Goal: Task Accomplishment & Management: Manage account settings

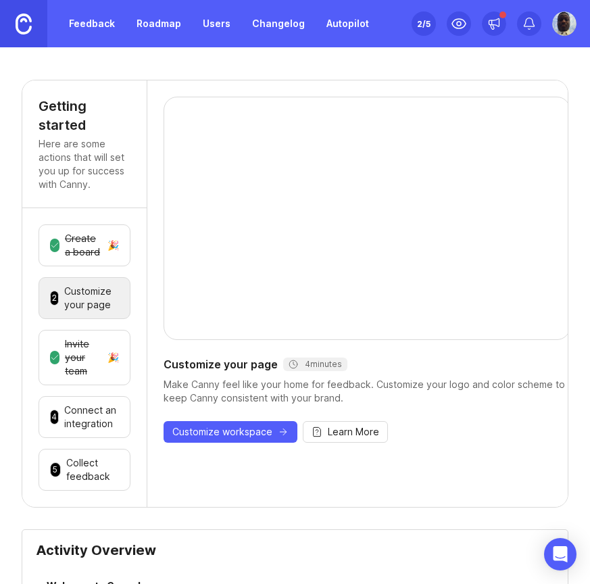
click at [423, 31] on div "2 /5" at bounding box center [424, 23] width 14 height 19
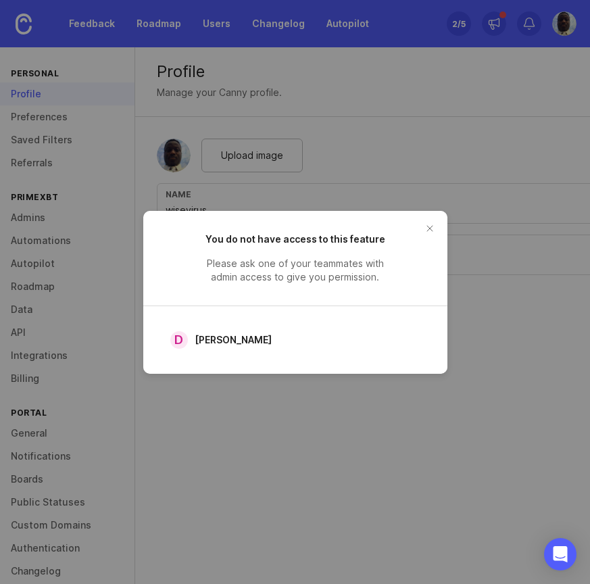
click at [429, 225] on button "close button" at bounding box center [430, 229] width 22 height 22
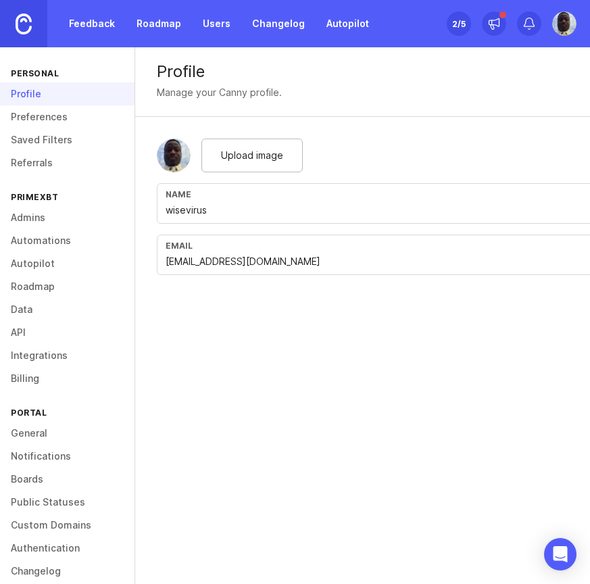
click at [76, 114] on link "Preferences" at bounding box center [67, 117] width 135 height 23
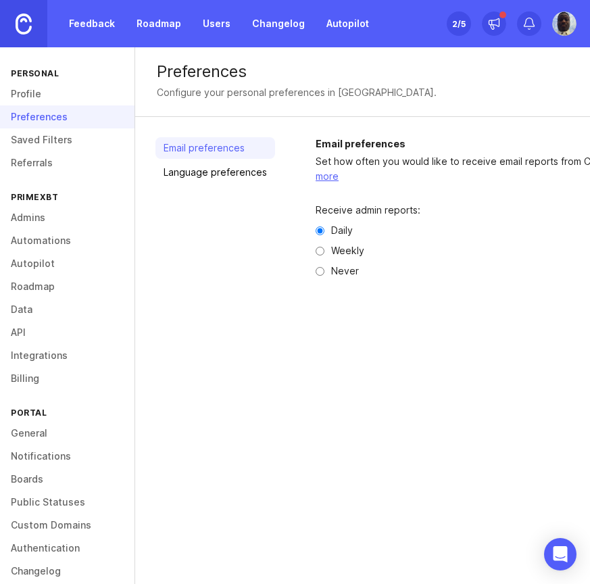
click at [66, 151] on link "Referrals" at bounding box center [67, 162] width 135 height 23
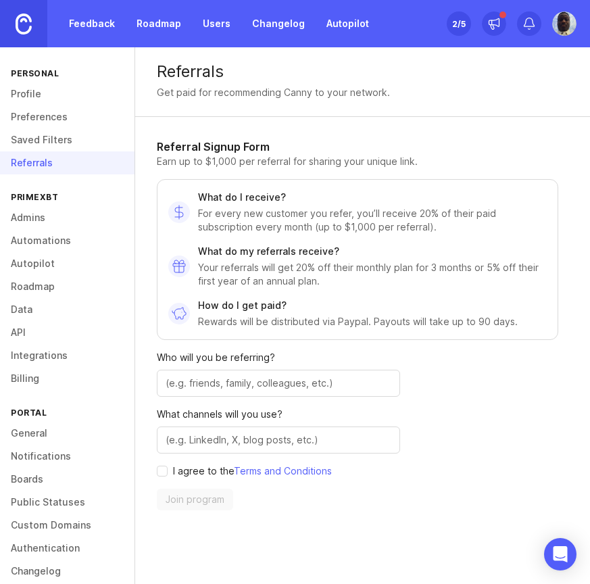
click at [66, 143] on link "Saved Filters" at bounding box center [67, 139] width 135 height 23
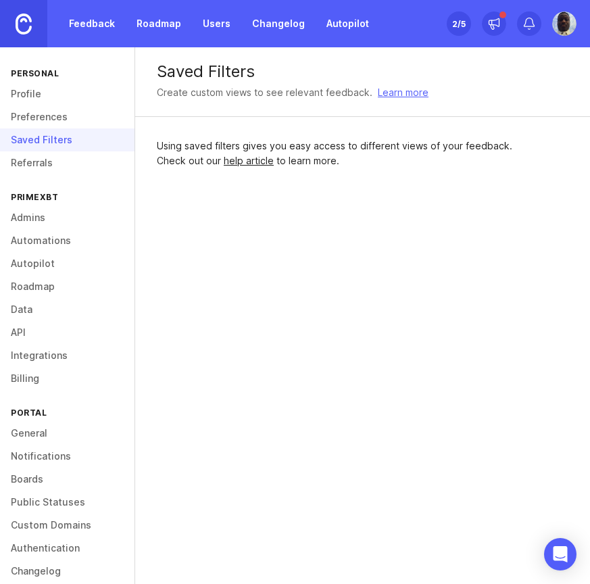
click at [57, 216] on link "Admins" at bounding box center [67, 217] width 135 height 23
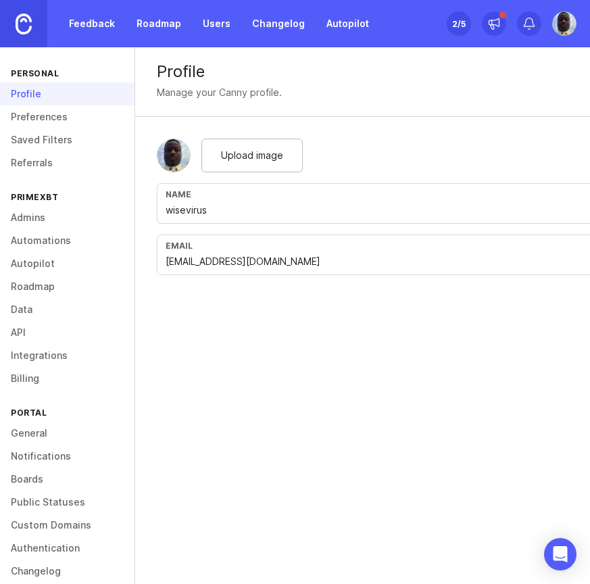
click at [61, 237] on link "Automations" at bounding box center [67, 240] width 135 height 23
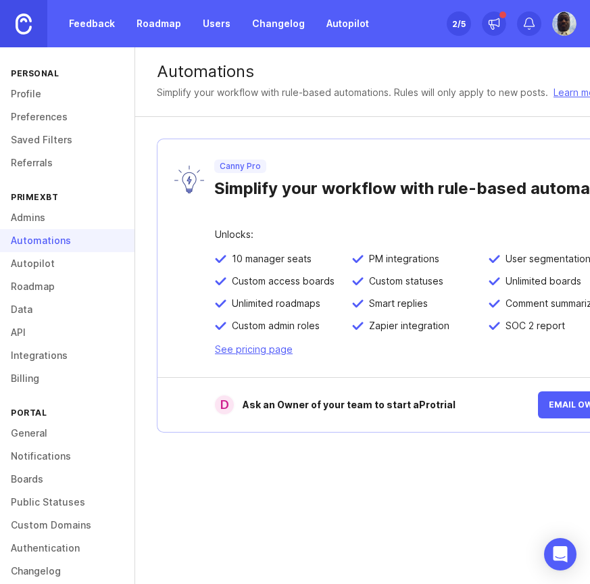
click at [56, 268] on link "Autopilot" at bounding box center [67, 263] width 135 height 23
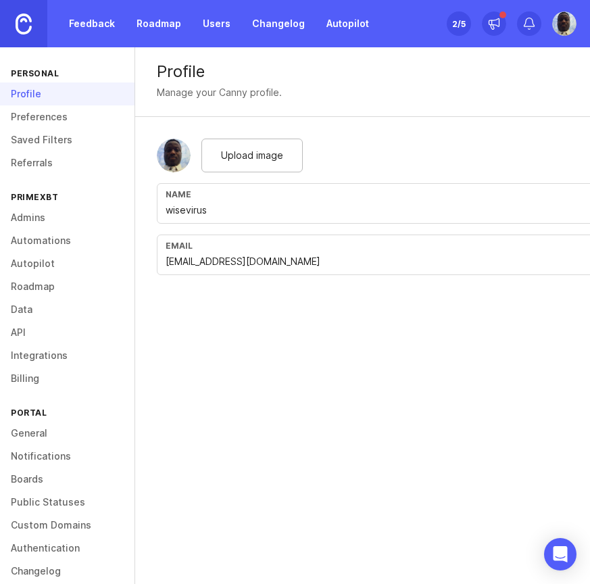
click at [97, 22] on link "Feedback" at bounding box center [92, 23] width 62 height 24
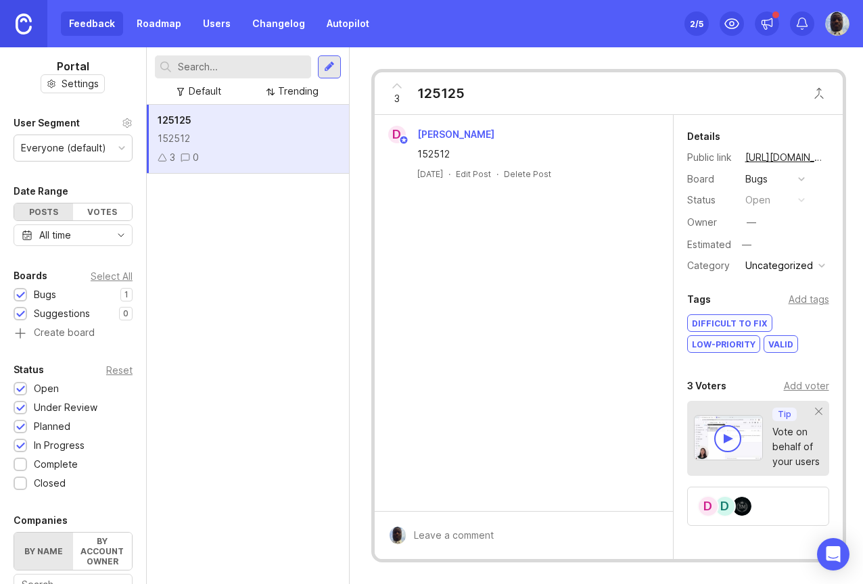
drag, startPoint x: 727, startPoint y: 503, endPoint x: 568, endPoint y: 436, distance: 172.7
click at [568, 436] on div "D [PERSON_NAME] 152512 [DATE] · Edit Post · Delete Post Details Public link [UR…" at bounding box center [609, 337] width 468 height 444
click at [590, 507] on img at bounding box center [741, 506] width 19 height 19
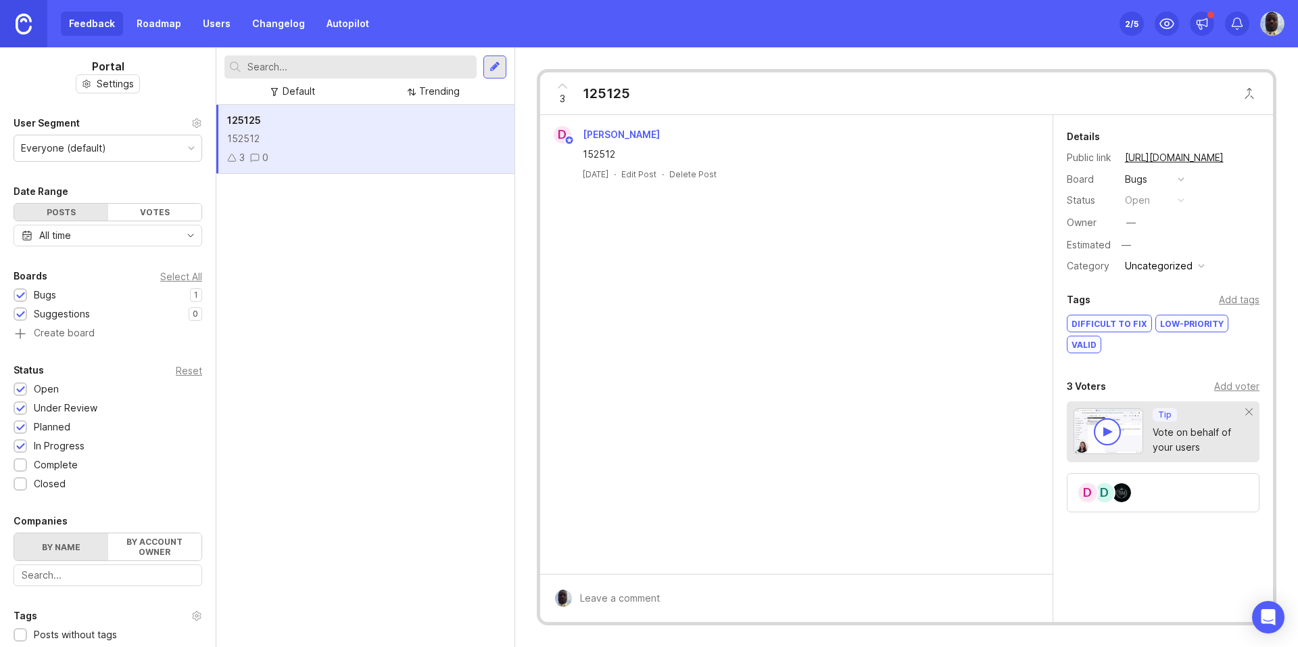
click at [590, 379] on div "Add voter" at bounding box center [1237, 386] width 45 height 15
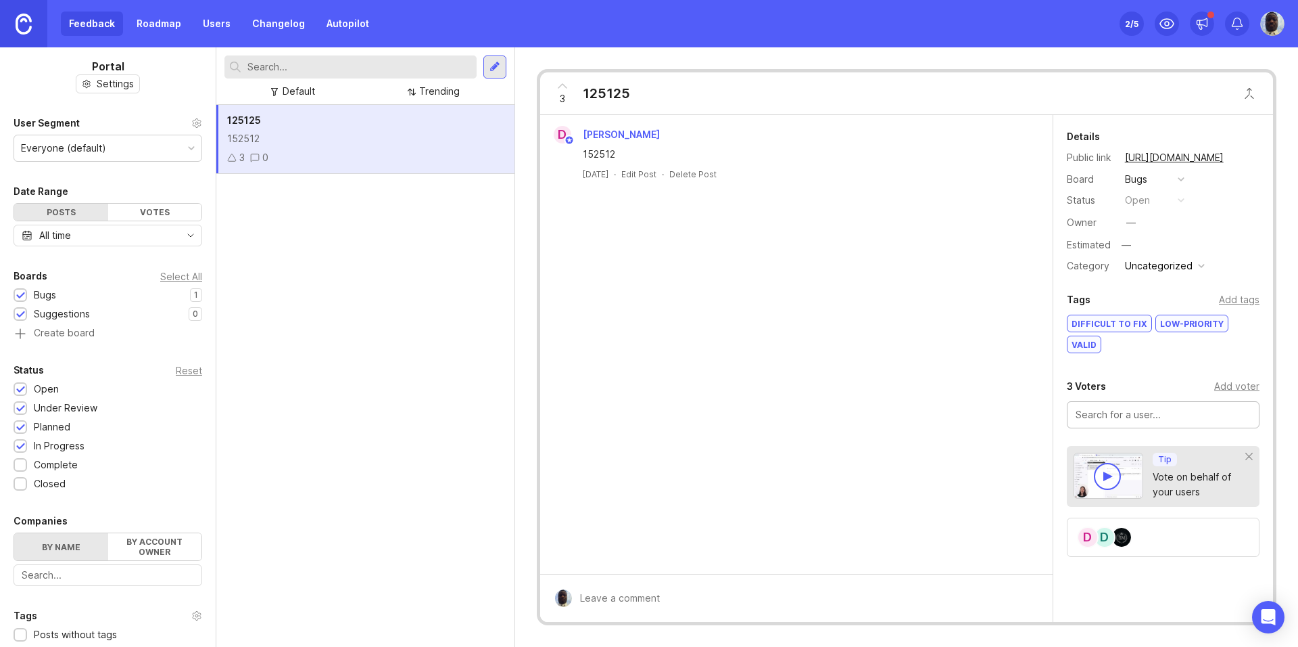
type input "i"
type input "wisevirus"
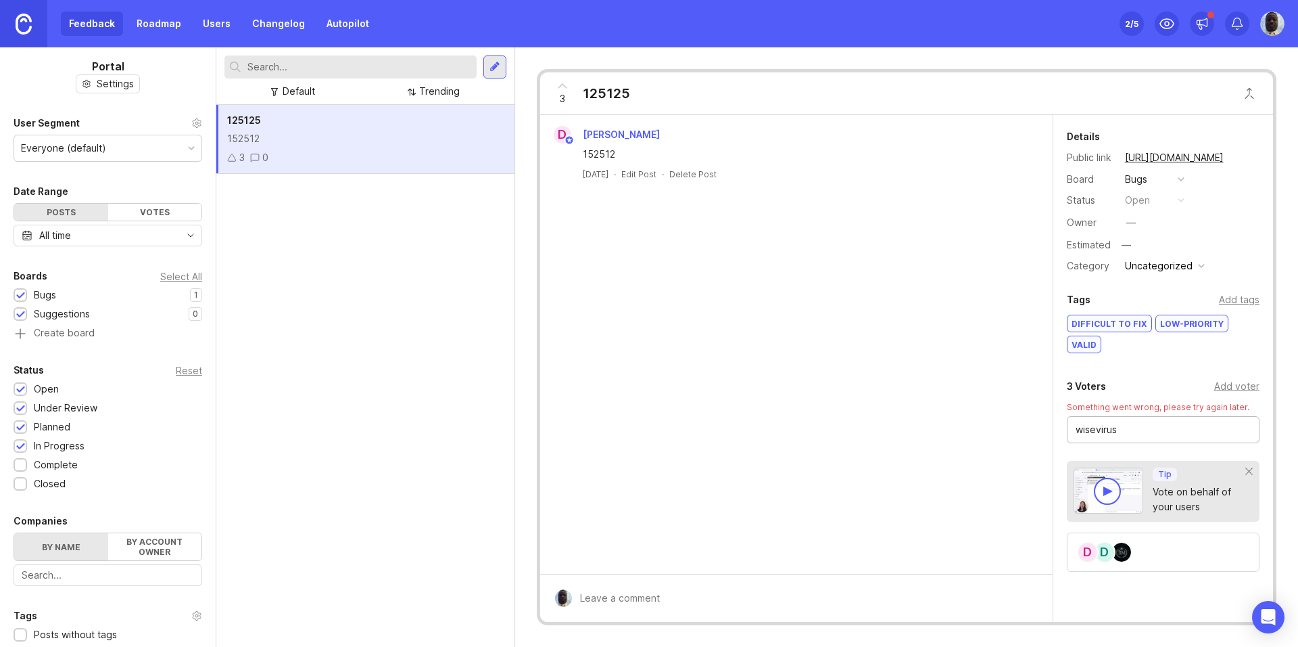
click at [590, 430] on input "wisevirus" at bounding box center [1163, 429] width 175 height 15
click at [590, 548] on div "D D" at bounding box center [1163, 551] width 193 height 39
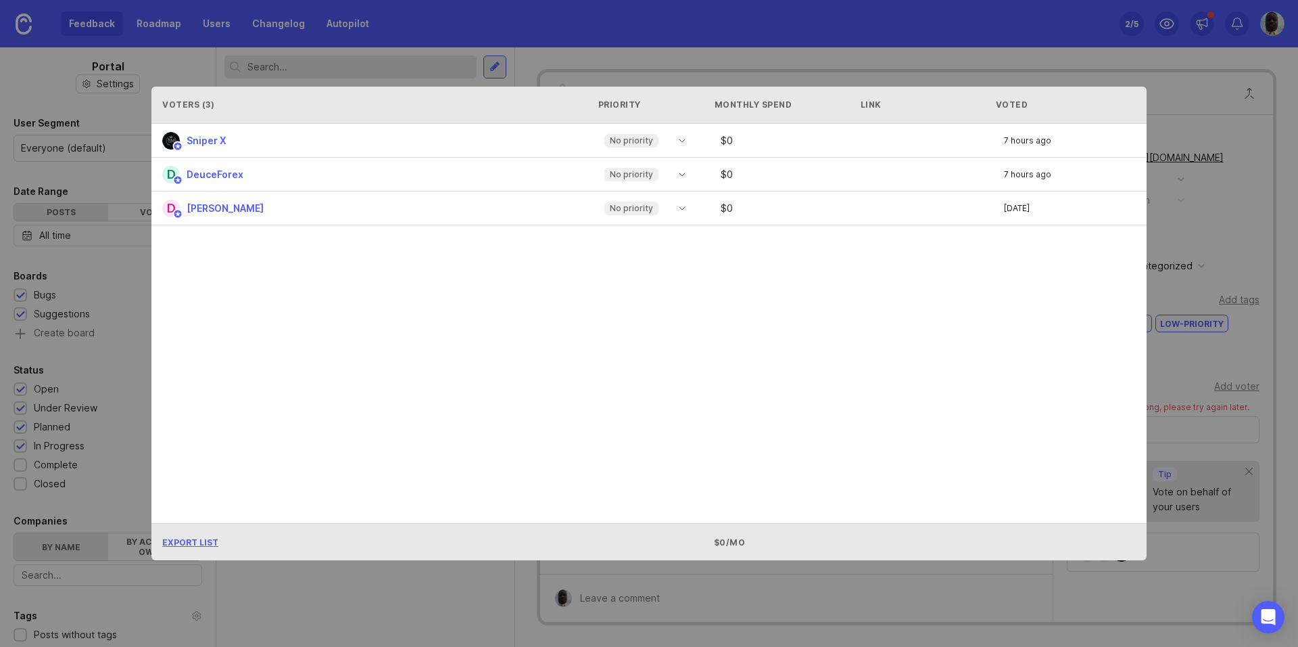
click at [590, 210] on div "No priority" at bounding box center [634, 208] width 74 height 20
click at [590, 308] on div "Sniper X No priority $ 0 7 hours ago D DeuceForex No priority $ 0 7 hours ago D…" at bounding box center [648, 324] width 995 height 400
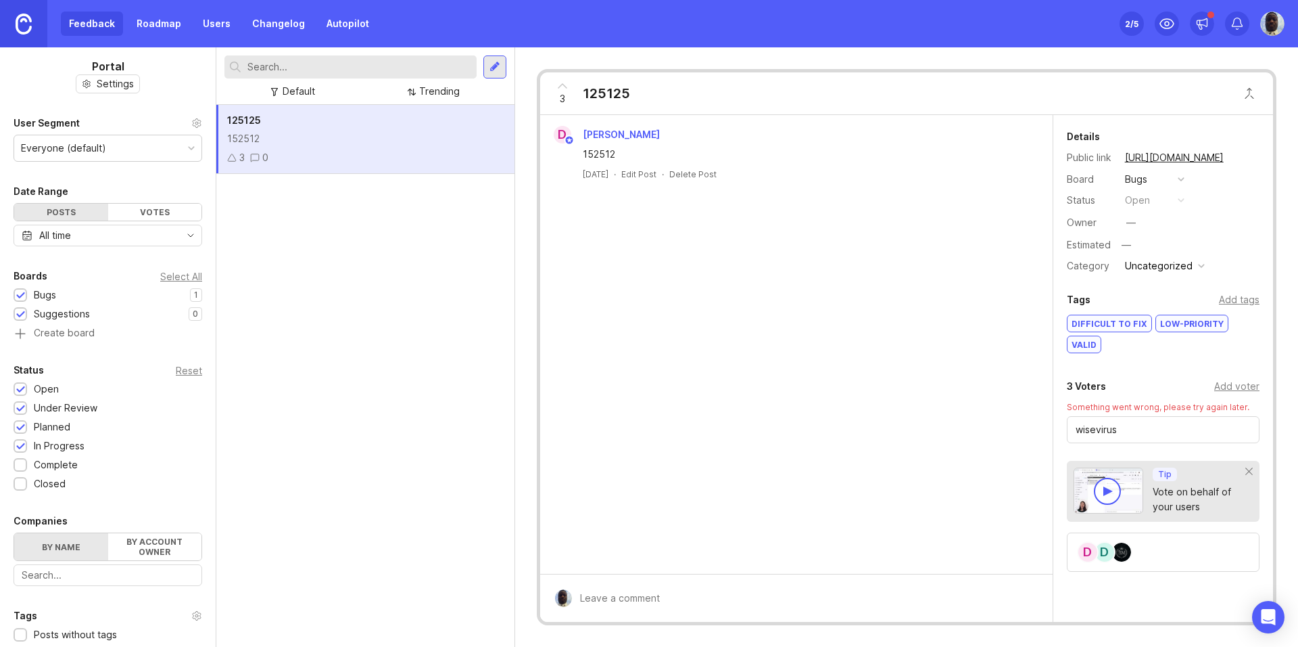
click at [590, 487] on div "Vote on behalf of your users" at bounding box center [1199, 499] width 93 height 30
click at [326, 147] on div "125125 152512 3 0" at bounding box center [365, 139] width 298 height 69
drag, startPoint x: 326, startPoint y: 147, endPoint x: 292, endPoint y: 172, distance: 42.1
click at [292, 183] on div "125125 152512 3 0" at bounding box center [365, 376] width 298 height 542
click at [291, 114] on div "125125" at bounding box center [365, 120] width 277 height 15
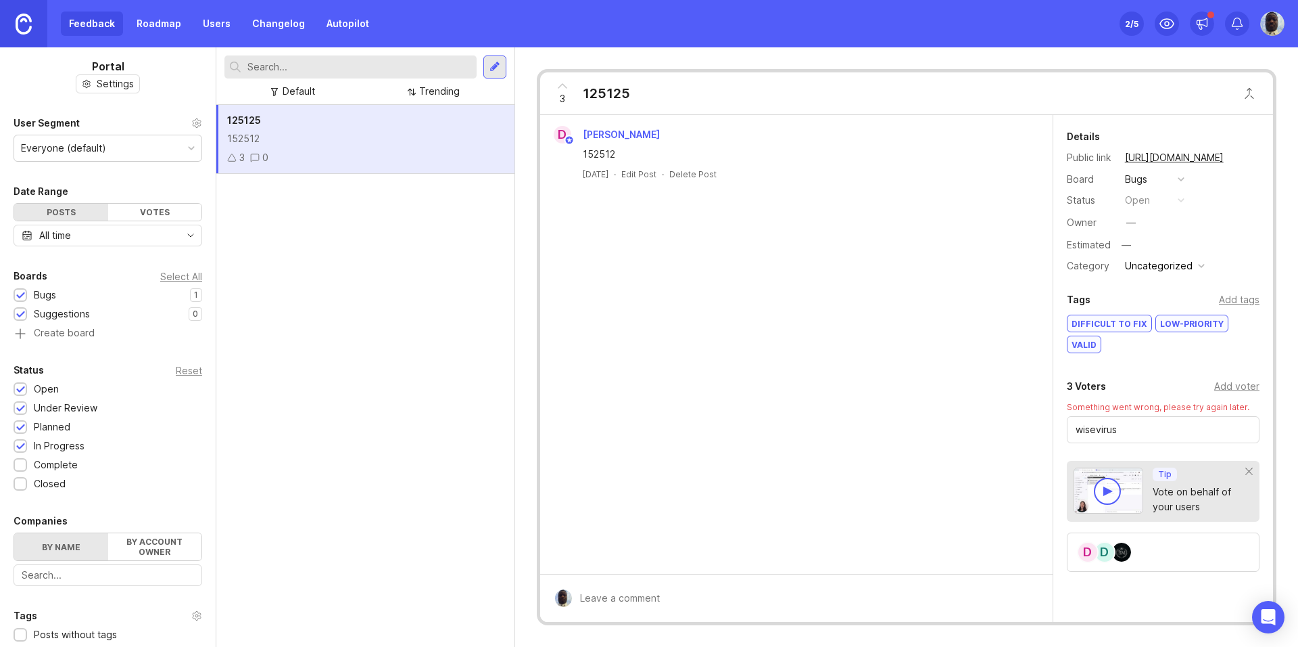
click at [287, 137] on div "152512" at bounding box center [365, 138] width 277 height 15
click at [486, 70] on div at bounding box center [495, 66] width 23 height 23
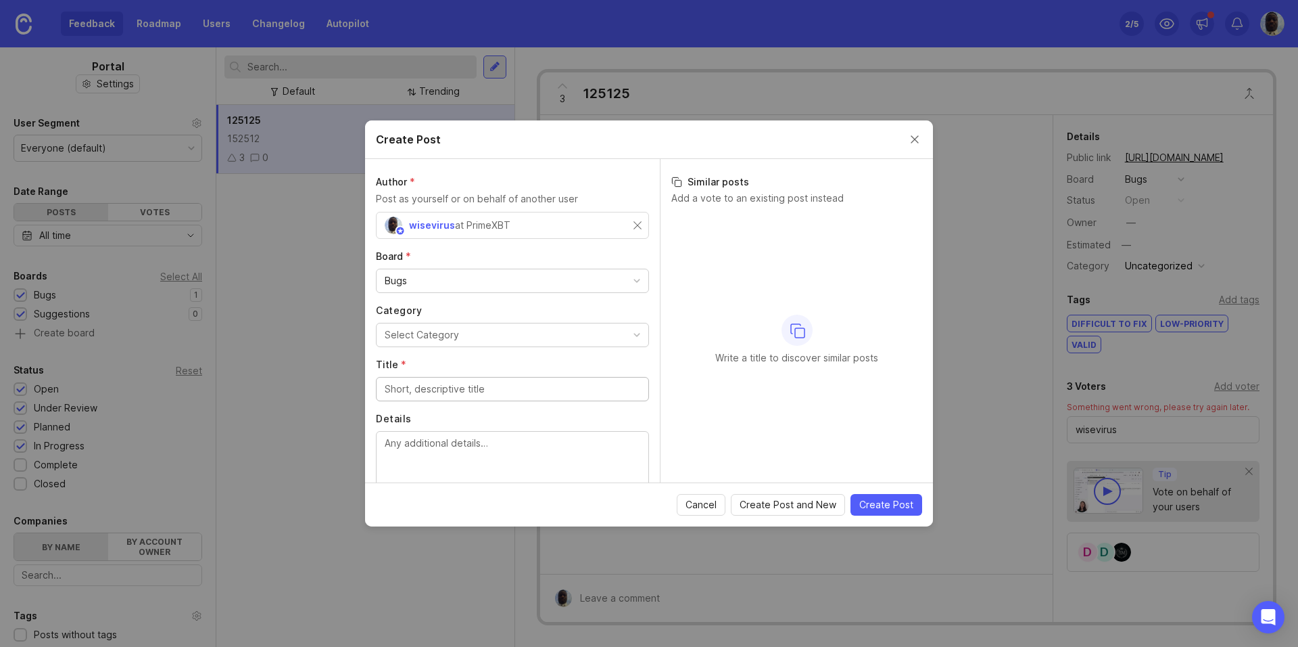
click at [569, 226] on div "wisevirus at PrimeXBT" at bounding box center [509, 225] width 249 height 18
click at [426, 282] on div "Bugs" at bounding box center [513, 280] width 272 height 23
click at [441, 348] on div "Author * Post as yourself or on behalf of another user wisevirus at PrimeXBT Bo…" at bounding box center [512, 320] width 295 height 323
click at [442, 338] on div "Select Category" at bounding box center [422, 334] width 74 height 15
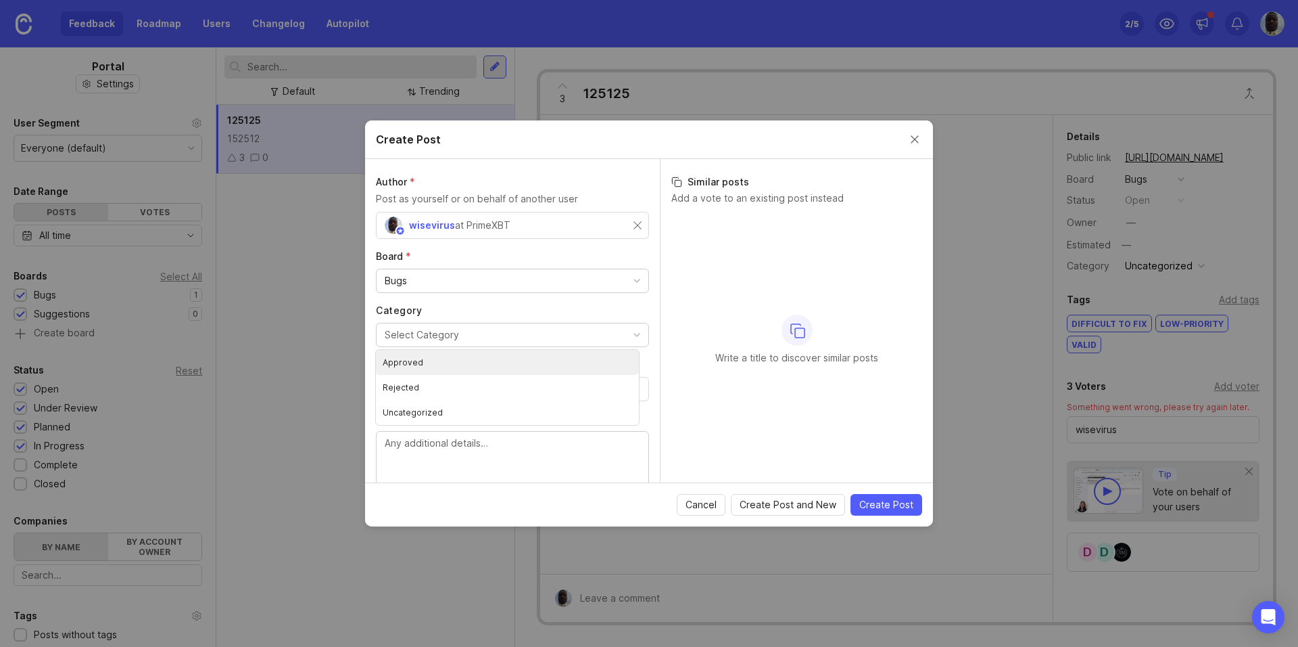
click at [590, 298] on div "Write a title to discover similar posts" at bounding box center [797, 339] width 251 height 253
click at [573, 385] on input "Title *" at bounding box center [513, 388] width 256 height 15
click at [470, 225] on div "at PrimeXBT" at bounding box center [482, 225] width 55 height 15
click at [532, 228] on div "wisevirus at PrimeXBT" at bounding box center [509, 225] width 249 height 18
click at [429, 279] on div "Bugs" at bounding box center [513, 280] width 272 height 23
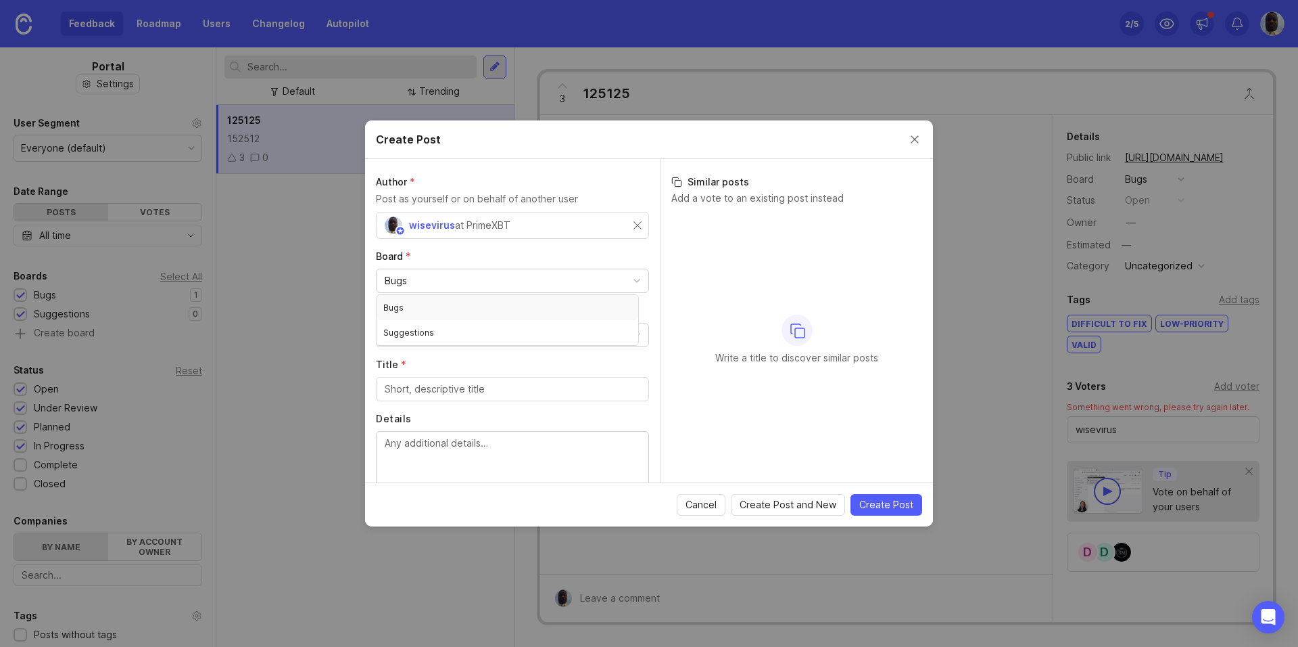
click at [429, 279] on div "Bugs" at bounding box center [513, 280] width 272 height 23
click at [432, 336] on div "Select Category" at bounding box center [422, 334] width 74 height 15
click at [590, 292] on div "Write a title to discover similar posts" at bounding box center [797, 339] width 251 height 253
click at [481, 337] on button "Select Category" at bounding box center [512, 335] width 273 height 24
click at [590, 282] on div "Write a title to discover similar posts" at bounding box center [797, 339] width 251 height 253
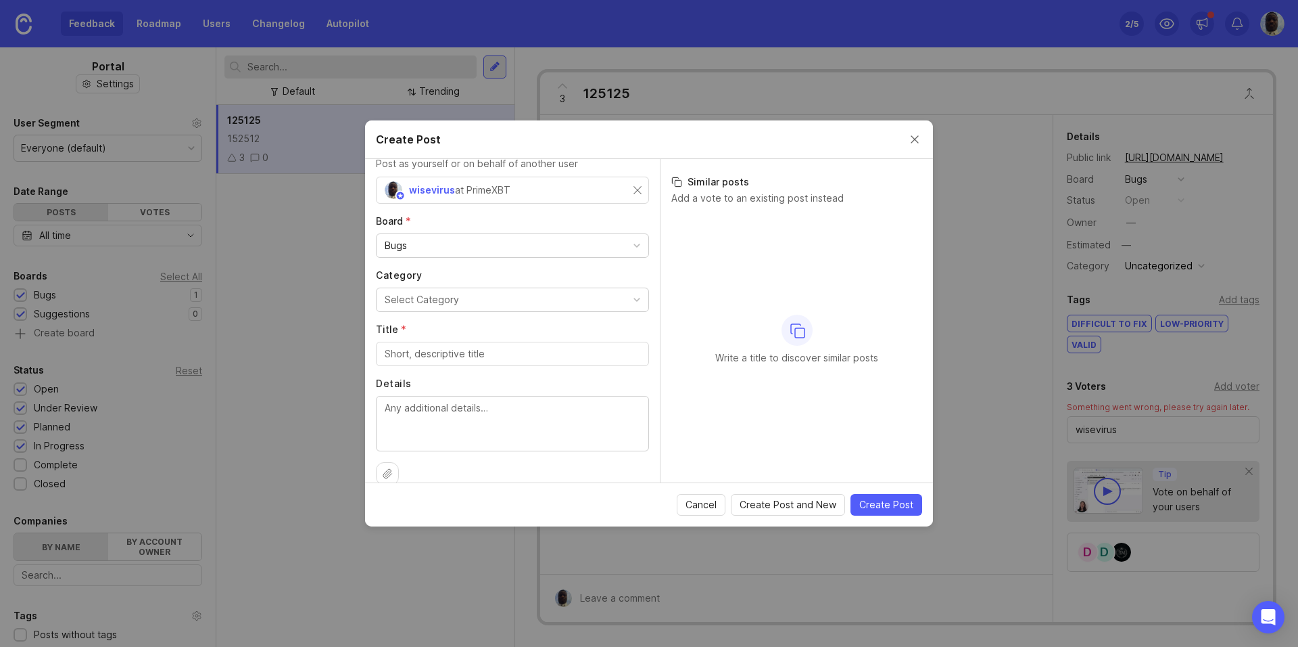
scroll to position [54, 0]
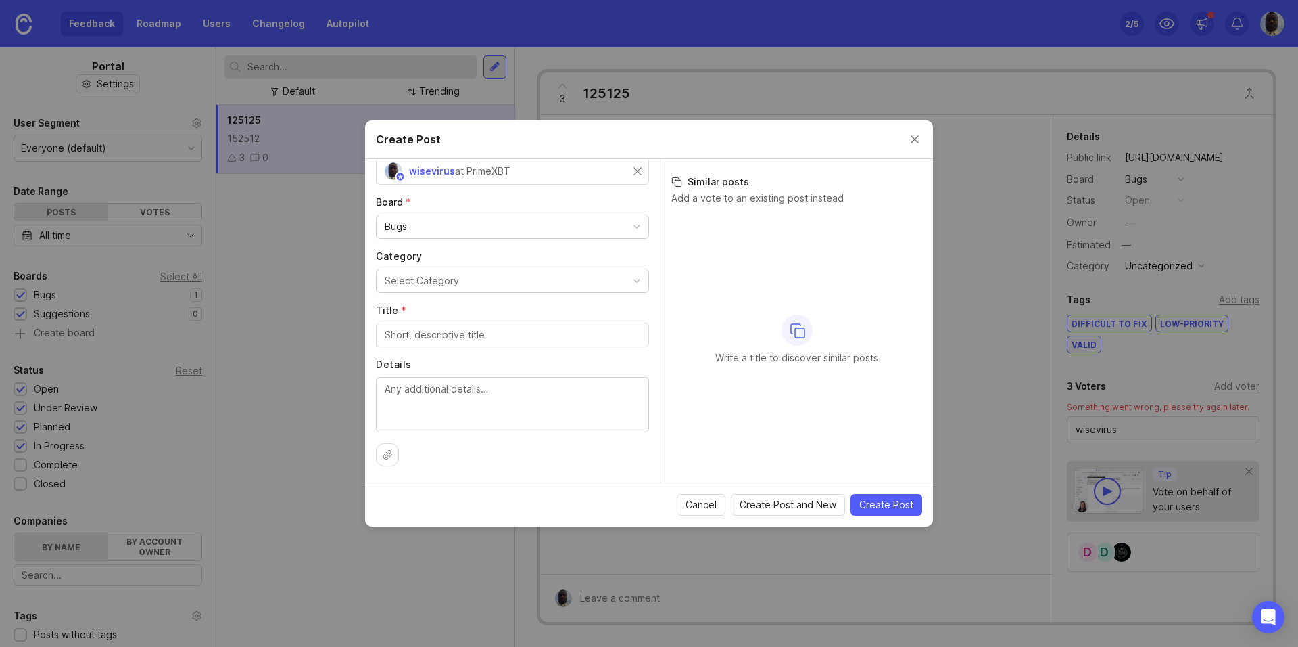
click at [494, 396] on textarea "Details" at bounding box center [513, 403] width 256 height 45
click at [384, 446] on div at bounding box center [387, 454] width 23 height 23
click at [590, 508] on span "Cancel" at bounding box center [701, 505] width 31 height 14
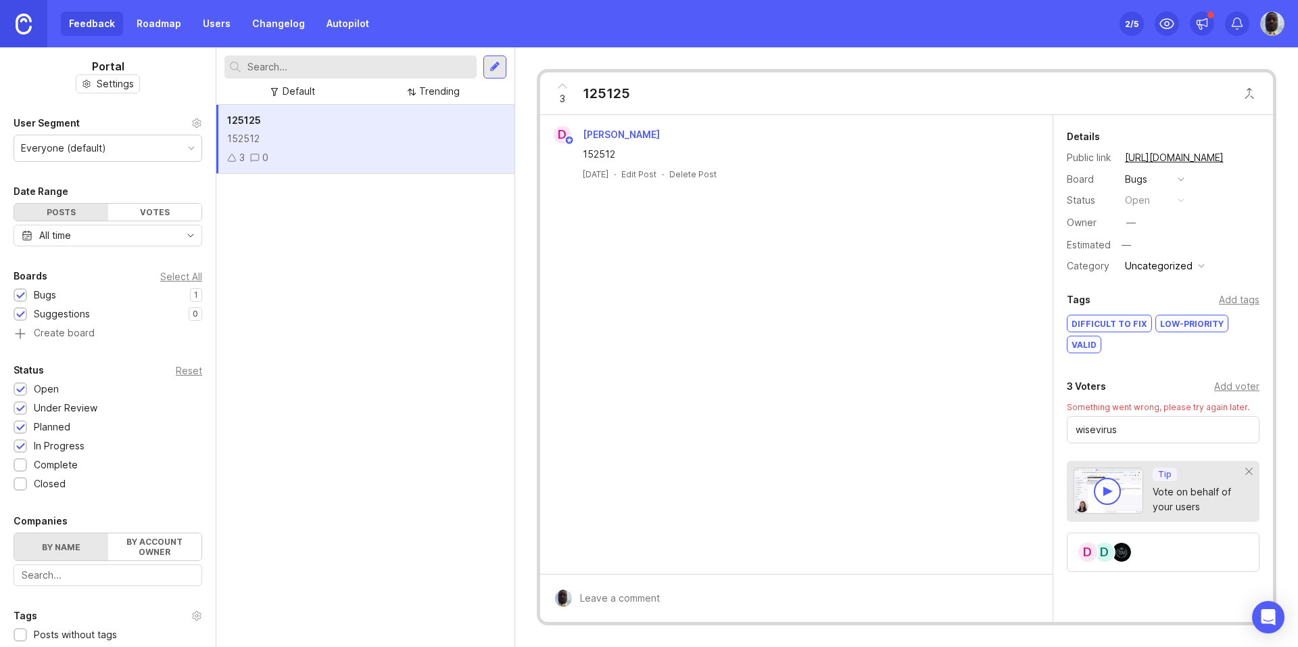
click at [492, 71] on div at bounding box center [495, 67] width 11 height 12
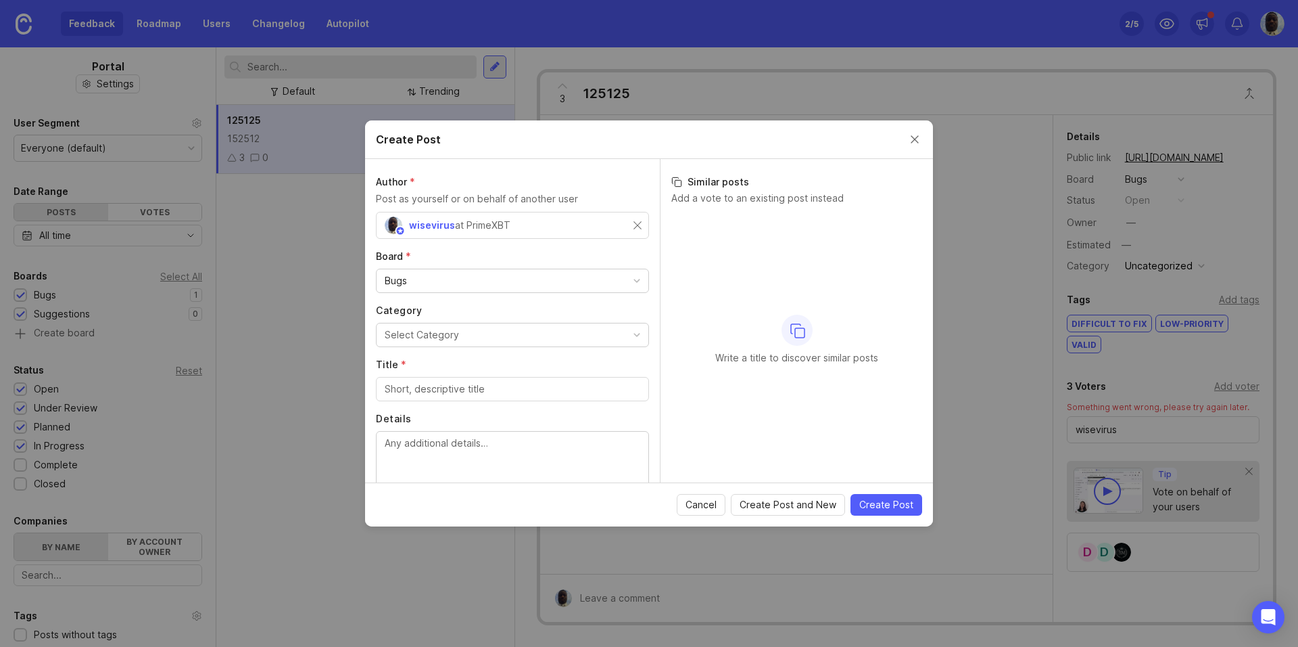
click at [590, 507] on span "Cancel" at bounding box center [701, 505] width 31 height 14
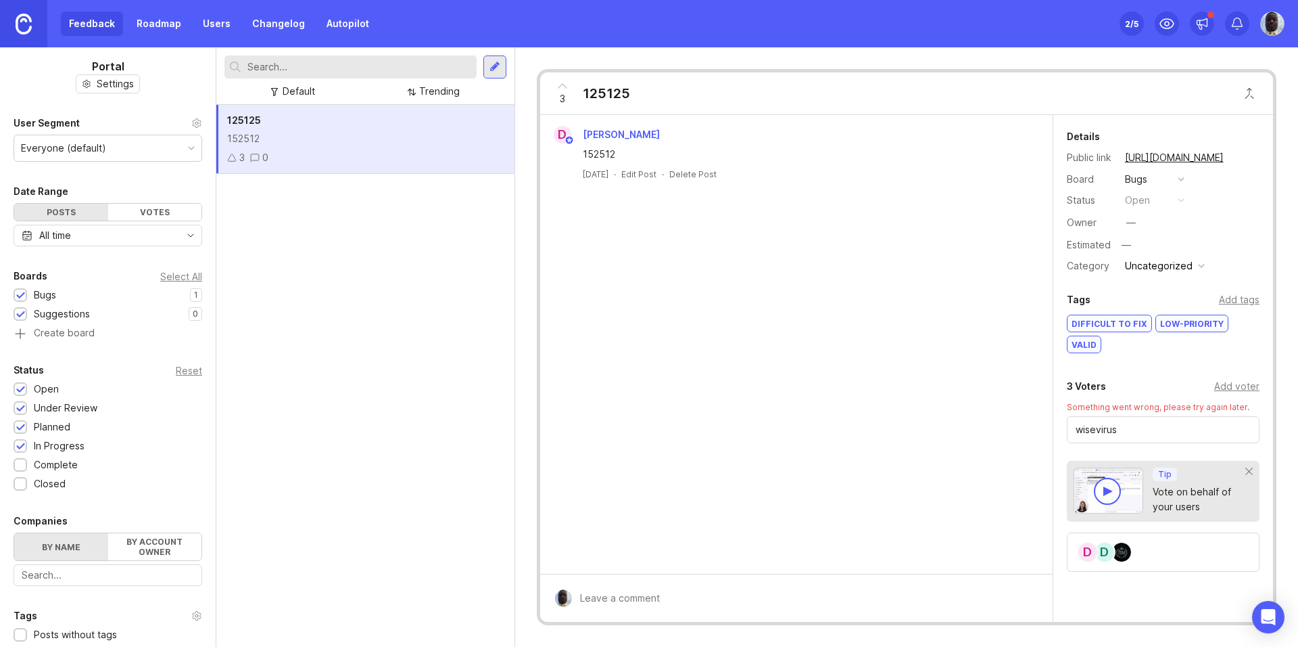
click at [252, 132] on div "152512" at bounding box center [365, 138] width 277 height 15
click at [590, 268] on div "Uncategorized" at bounding box center [1159, 265] width 68 height 15
click at [590, 289] on li "Approved" at bounding box center [1164, 289] width 86 height 25
click at [590, 300] on div "Add tags" at bounding box center [1239, 299] width 41 height 15
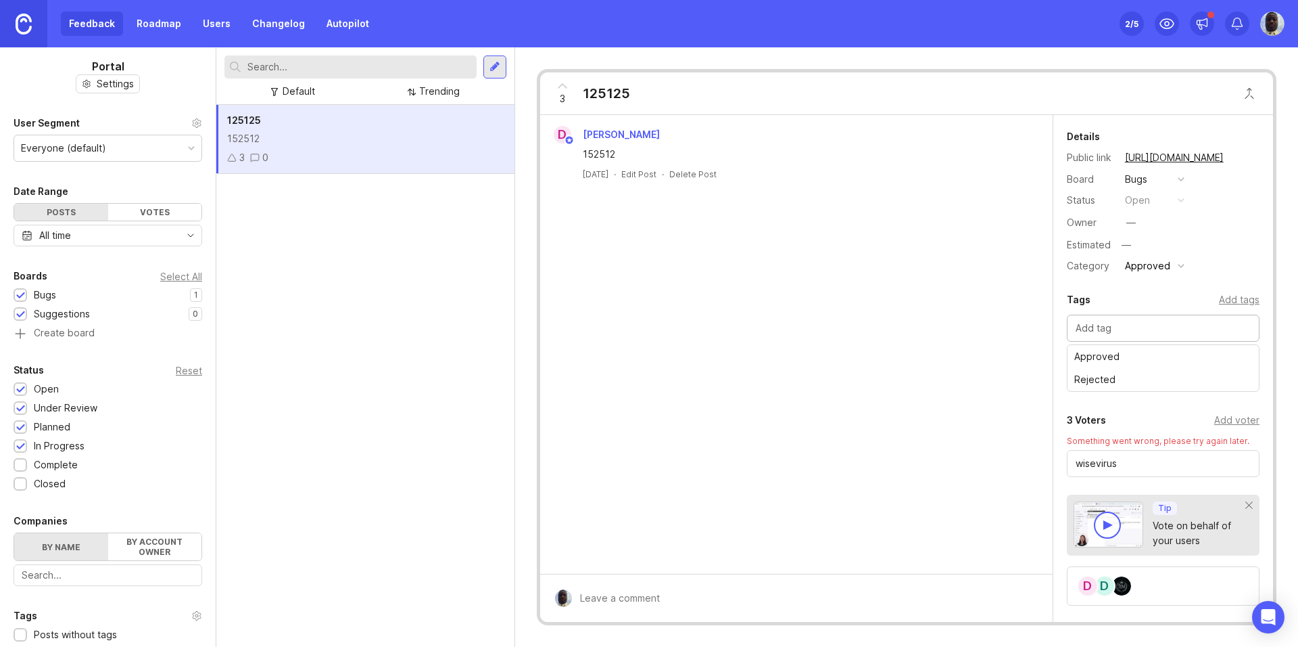
click at [590, 324] on input "text" at bounding box center [1163, 328] width 175 height 15
click at [590, 304] on div "Add tags" at bounding box center [1239, 299] width 41 height 15
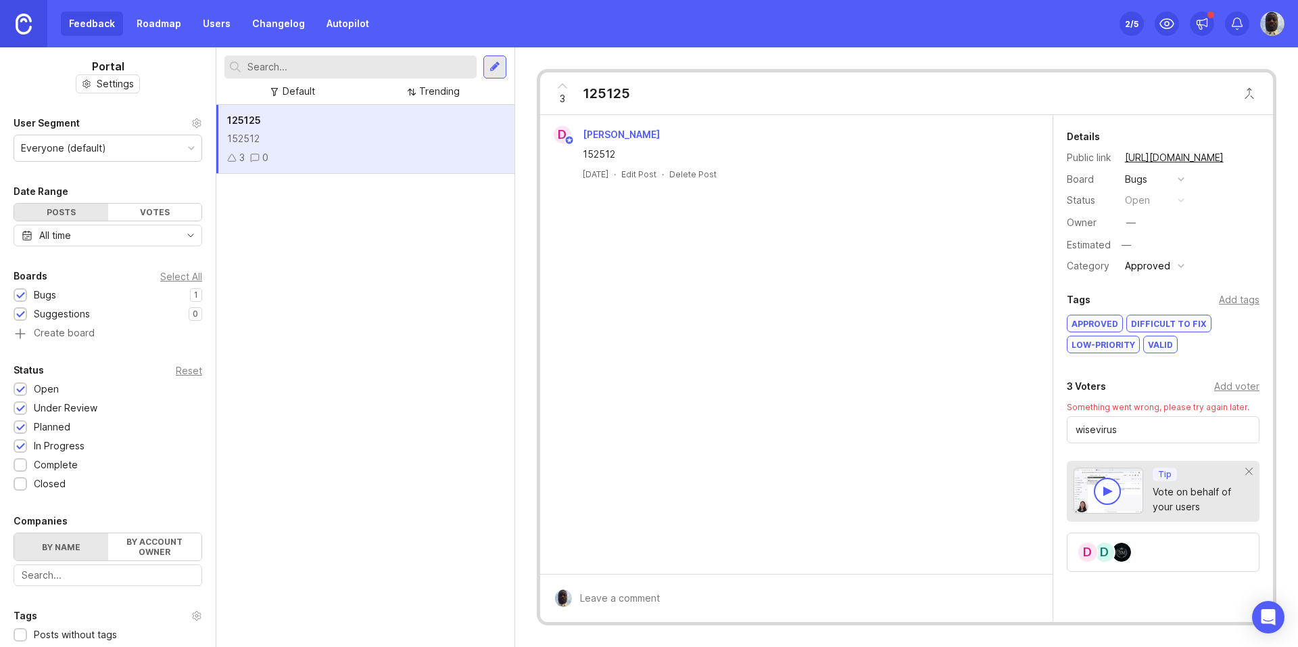
click at [590, 302] on div "Add tags" at bounding box center [1239, 299] width 41 height 15
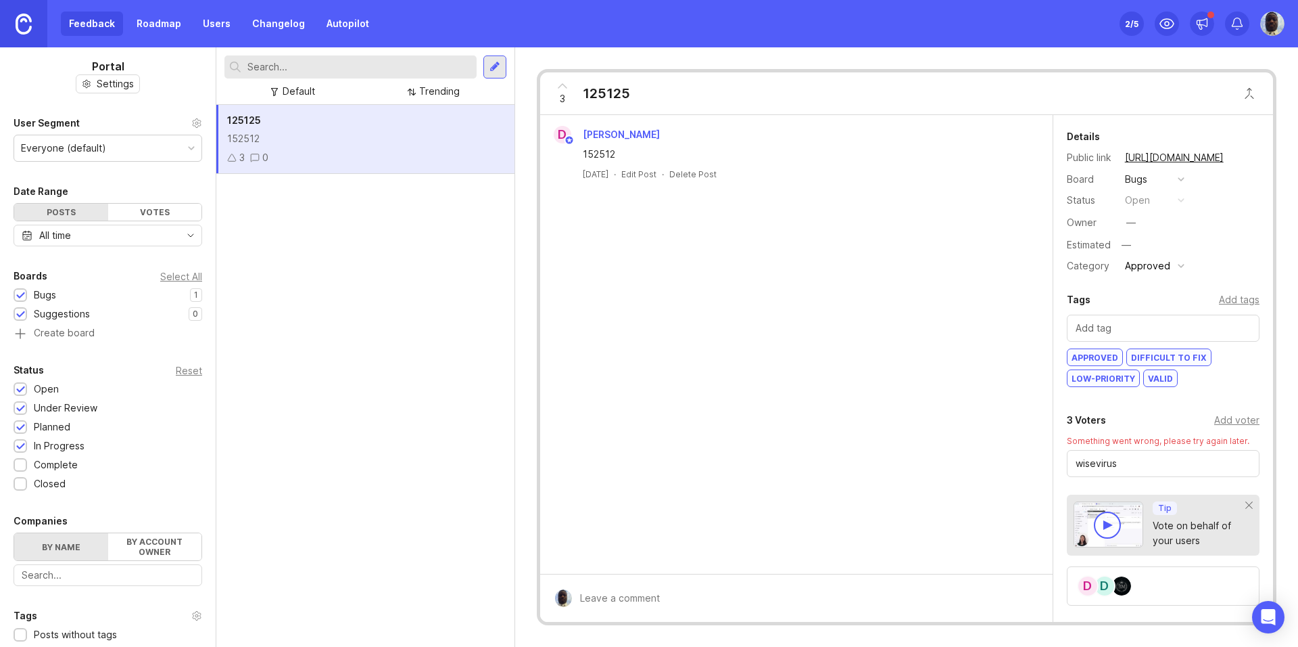
click at [590, 325] on input "text" at bounding box center [1163, 328] width 175 height 15
type input "r"
type input "REJECTED"
click at [590, 302] on div "Add tags" at bounding box center [1239, 299] width 41 height 15
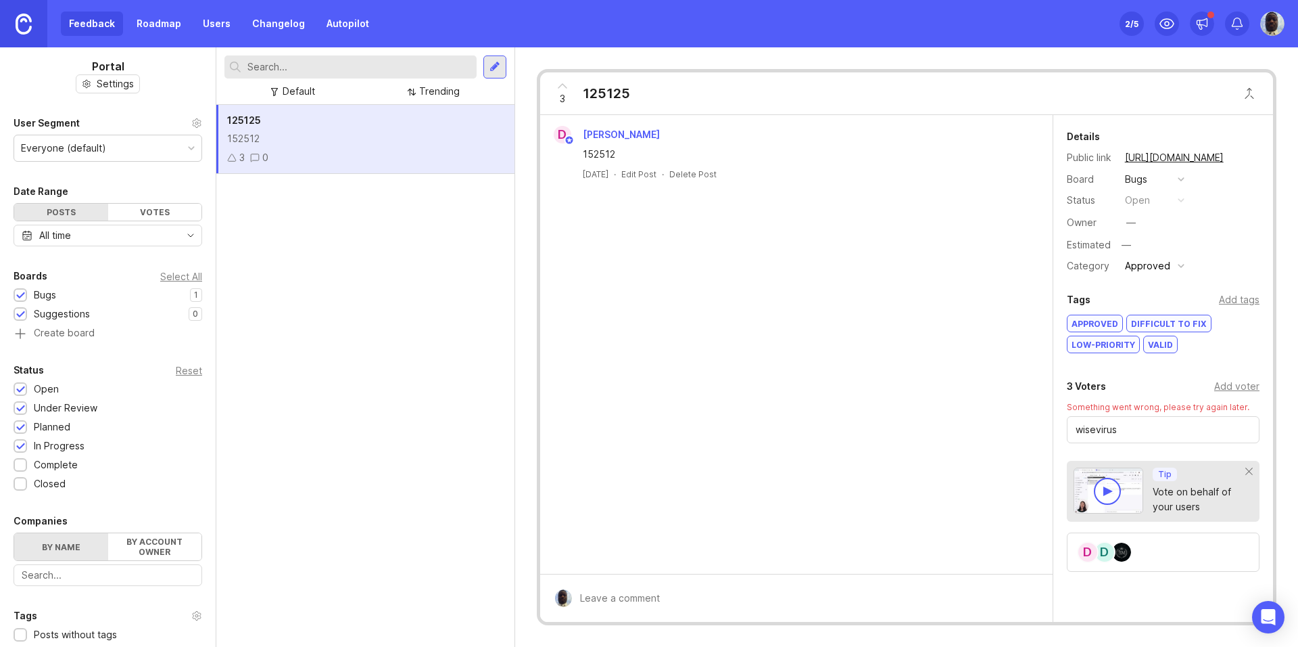
click at [590, 302] on div "Add tags" at bounding box center [1239, 299] width 41 height 15
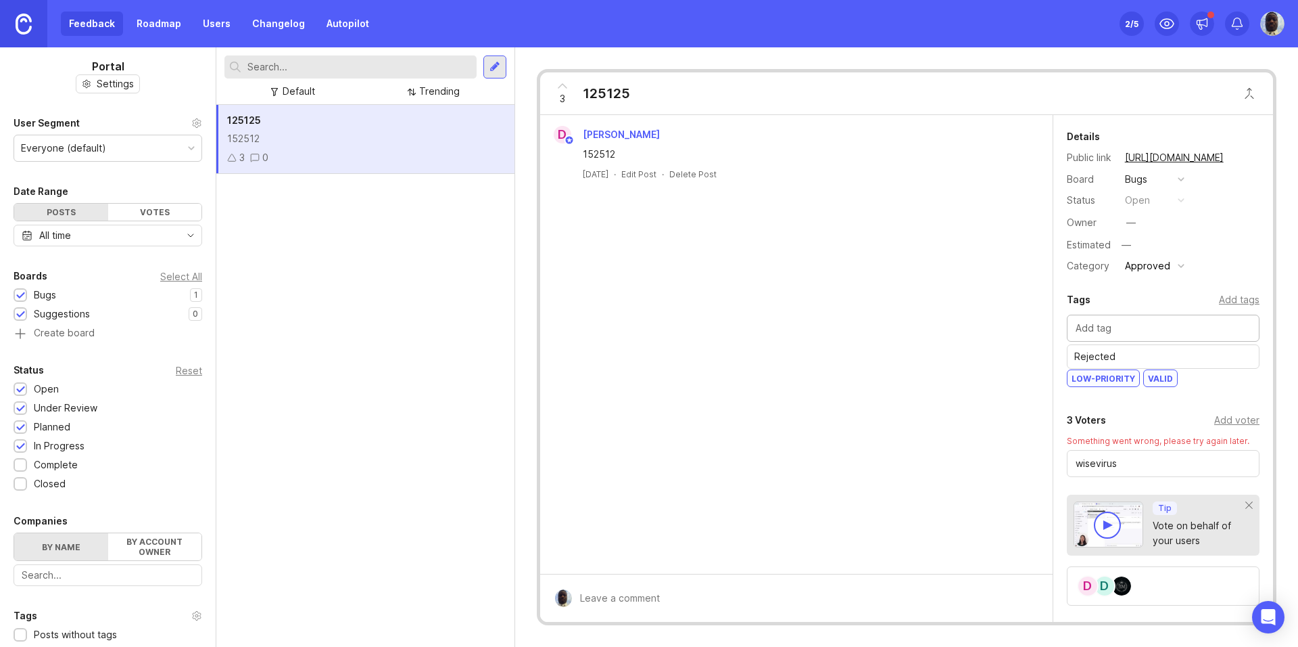
click at [590, 326] on input "text" at bounding box center [1163, 328] width 175 height 15
type input "RE"
click at [590, 329] on input "text" at bounding box center [1163, 328] width 175 height 15
click at [590, 343] on div "D [PERSON_NAME] 152512 [DATE] · Edit Post · Delete Post" at bounding box center [796, 344] width 513 height 459
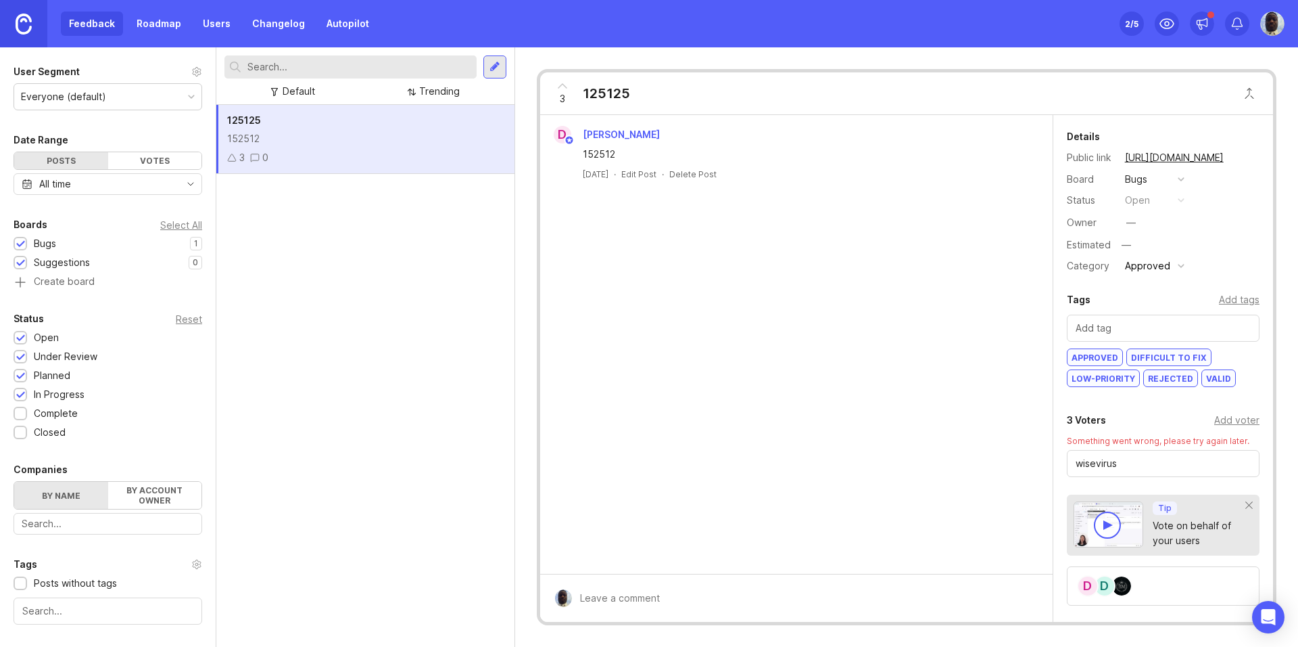
scroll to position [0, 0]
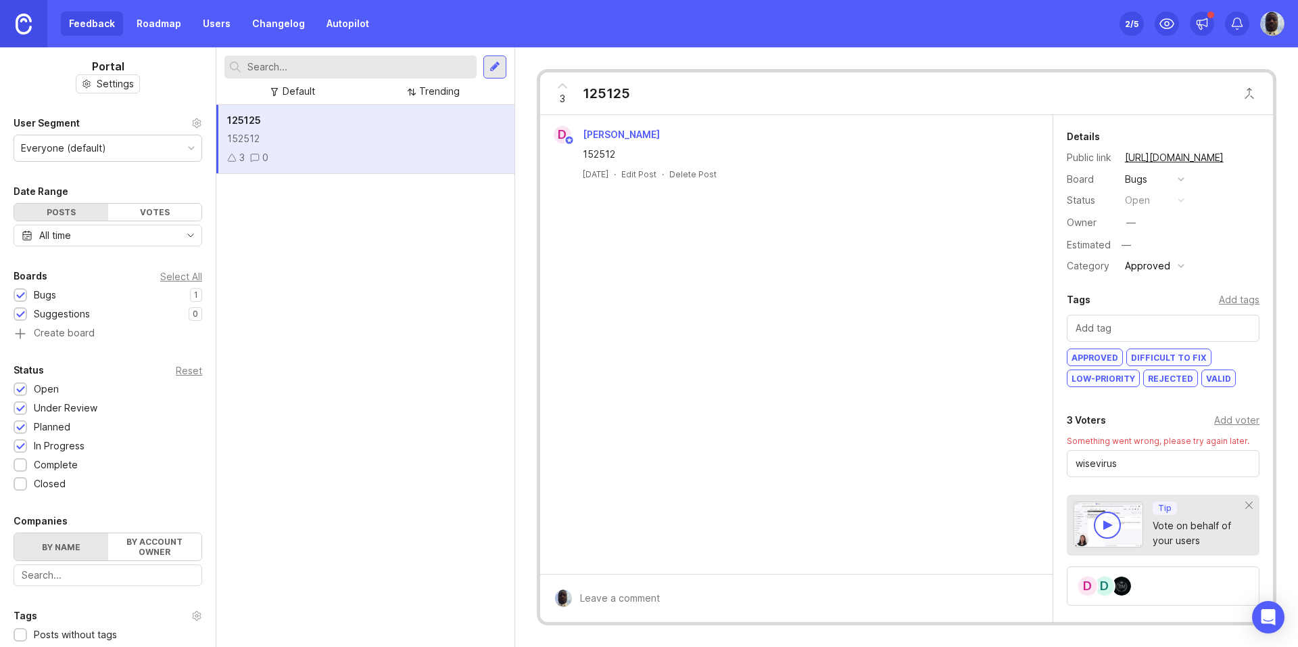
click at [172, 25] on link "Roadmap" at bounding box center [158, 23] width 61 height 24
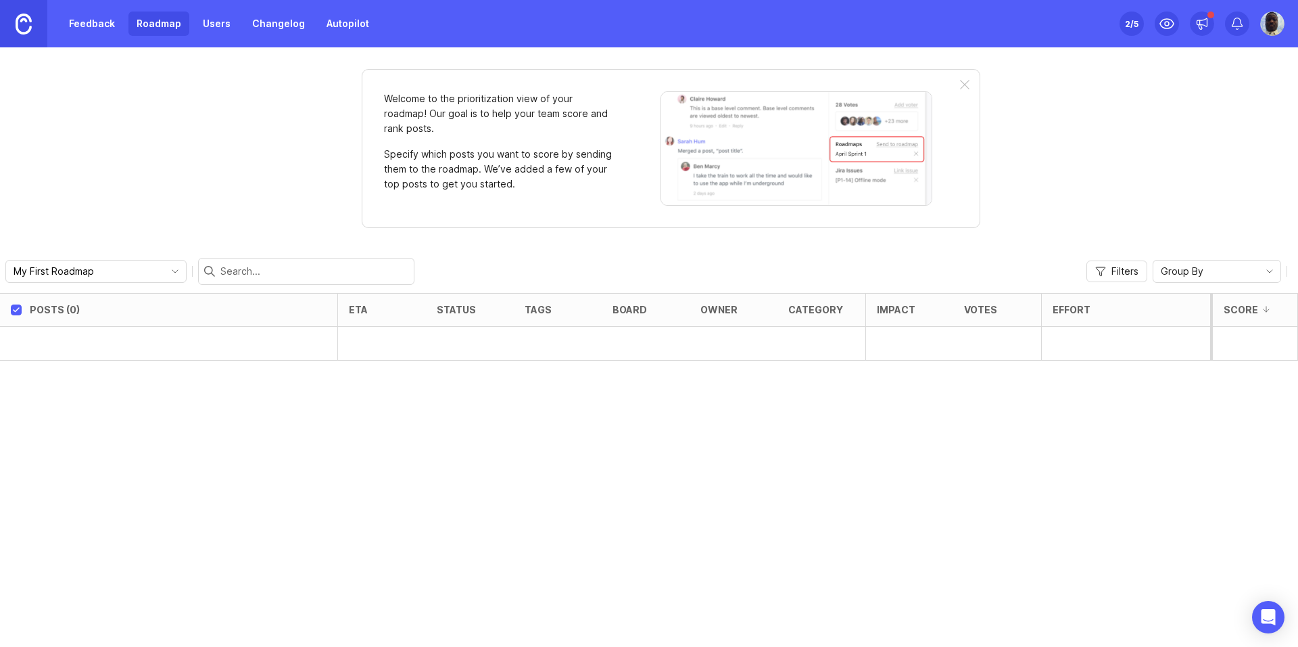
click at [211, 32] on link "Users" at bounding box center [217, 23] width 44 height 24
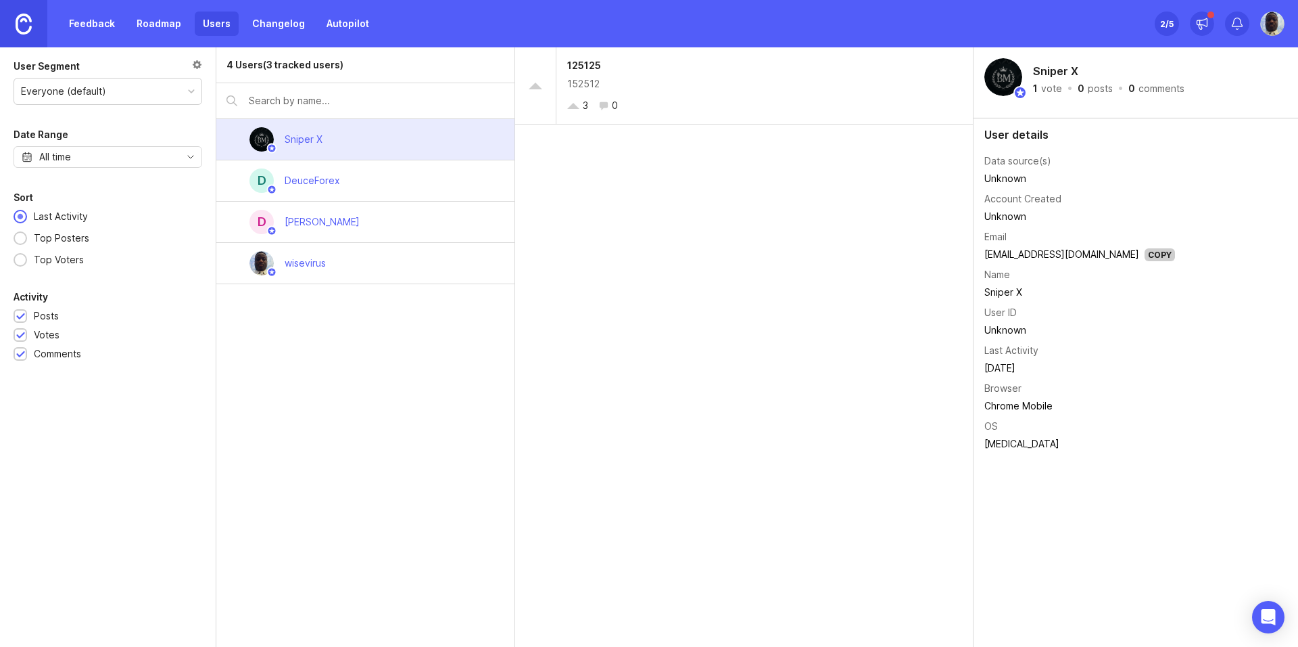
click at [337, 262] on div "wisevirus" at bounding box center [305, 263] width 63 height 30
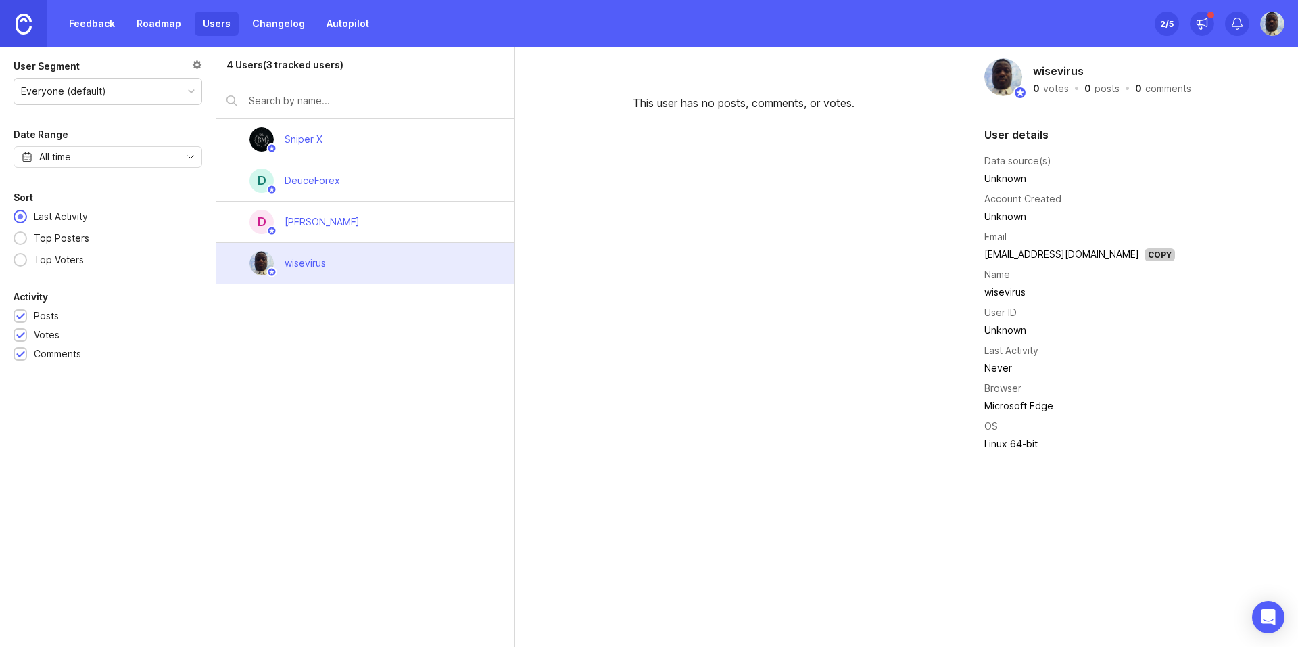
click at [336, 222] on div "[PERSON_NAME]" at bounding box center [322, 221] width 75 height 15
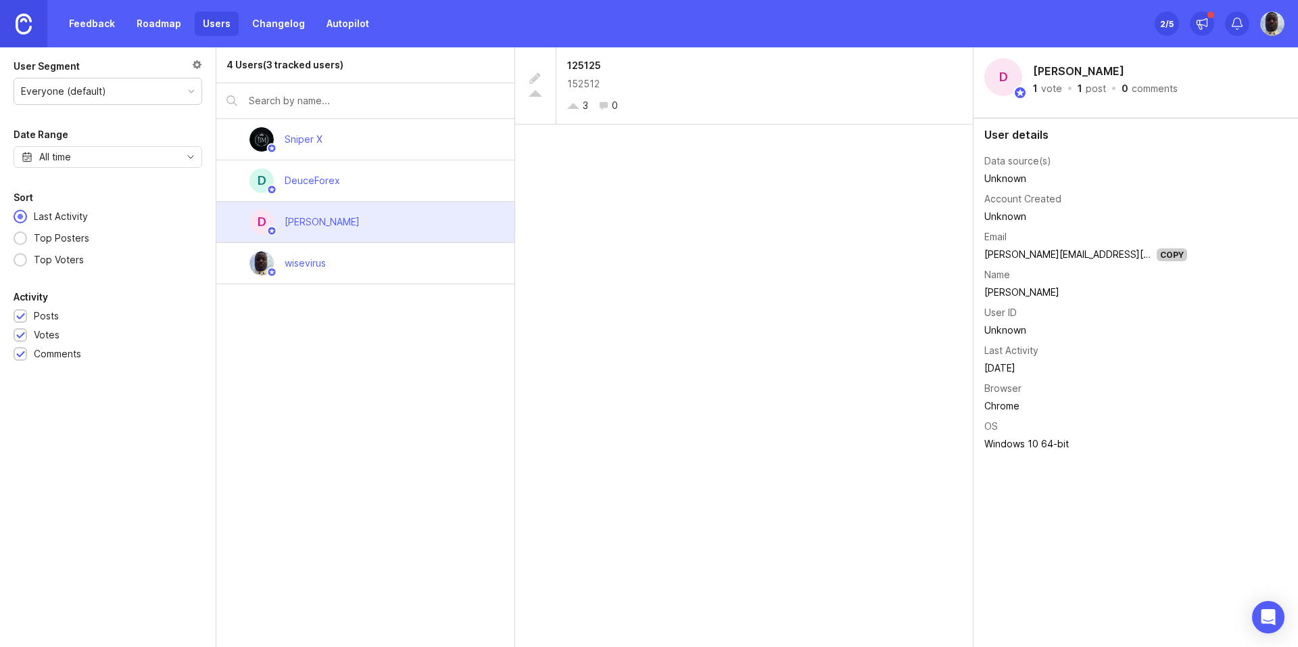
click at [304, 186] on div "DeuceForex" at bounding box center [312, 180] width 55 height 15
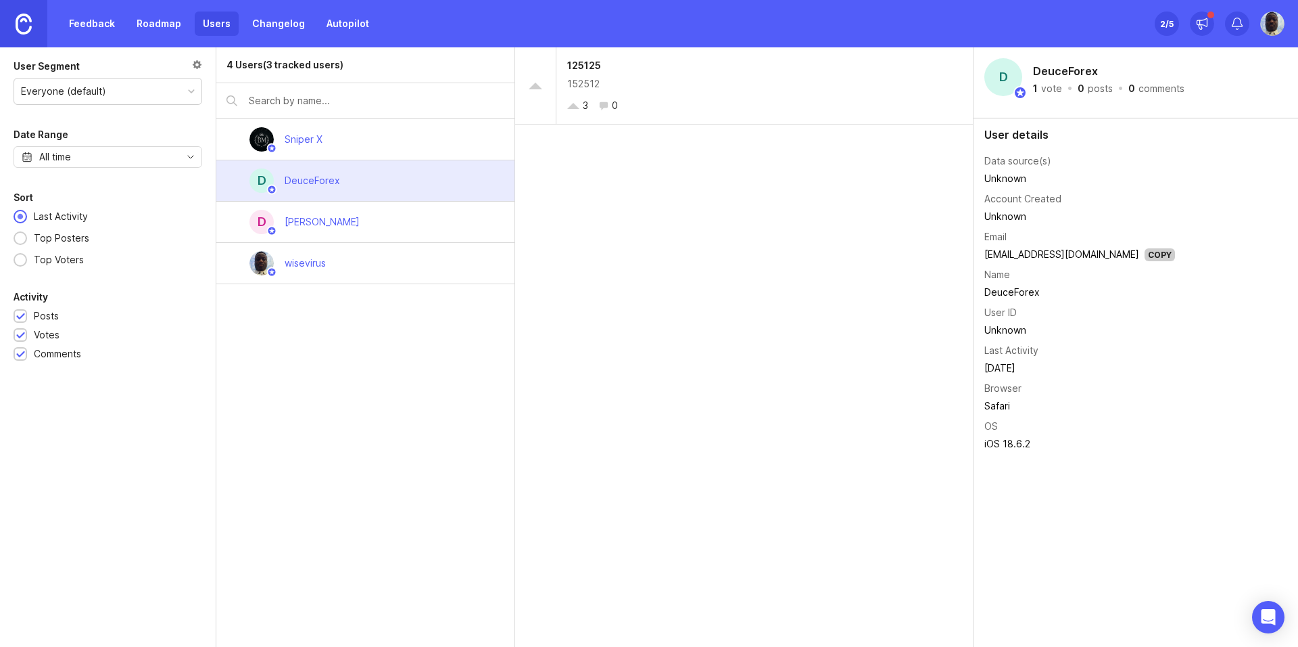
click at [325, 140] on div "Sniper X" at bounding box center [304, 139] width 60 height 30
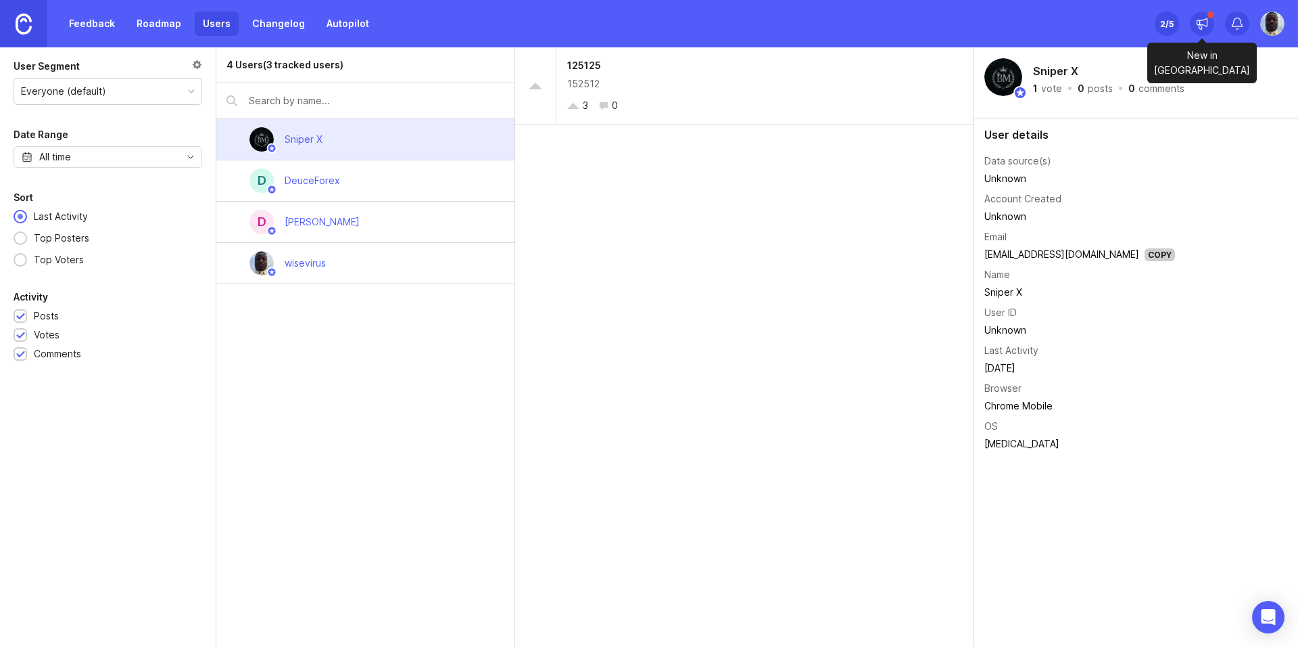
click at [590, 27] on icon at bounding box center [1203, 24] width 14 height 14
